Goal: Entertainment & Leisure: Consume media (video, audio)

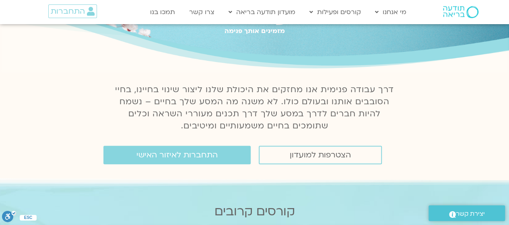
scroll to position [58, 0]
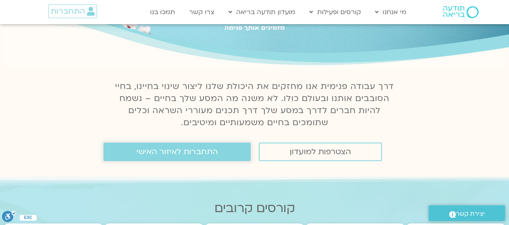
click at [181, 152] on span "התחברות לאיזור האישי" at bounding box center [176, 151] width 81 height 9
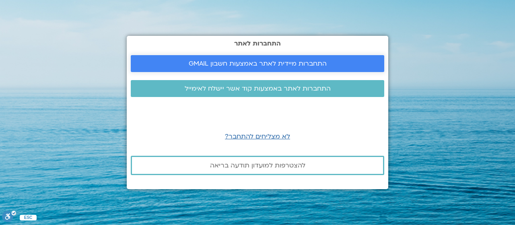
click at [270, 63] on span "התחברות מיידית לאתר באמצעות חשבון GMAIL" at bounding box center [258, 63] width 138 height 7
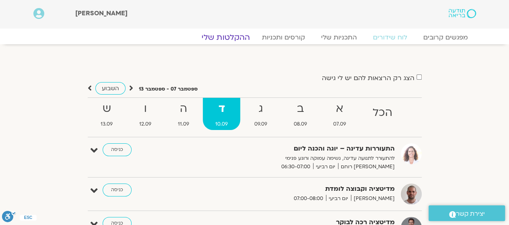
click at [233, 40] on link "ההקלטות שלי" at bounding box center [226, 38] width 68 height 10
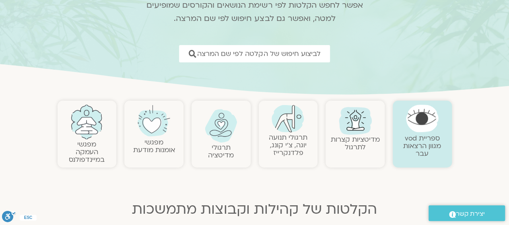
scroll to position [96, 0]
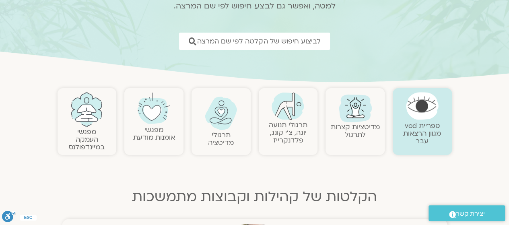
click at [348, 107] on img at bounding box center [355, 107] width 39 height 39
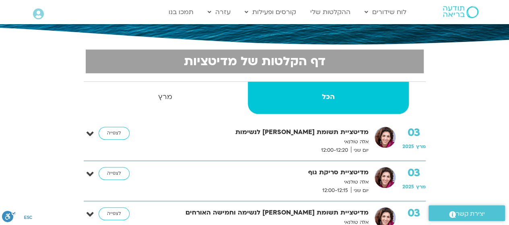
scroll to position [146, 0]
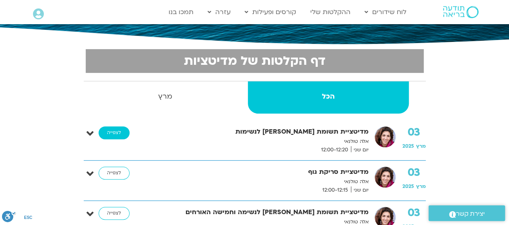
click at [115, 137] on link "לצפייה" at bounding box center [114, 132] width 31 height 13
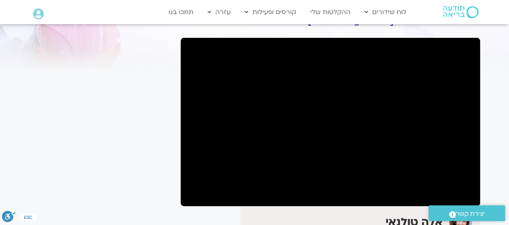
scroll to position [46, 0]
